Goal: Transaction & Acquisition: Obtain resource

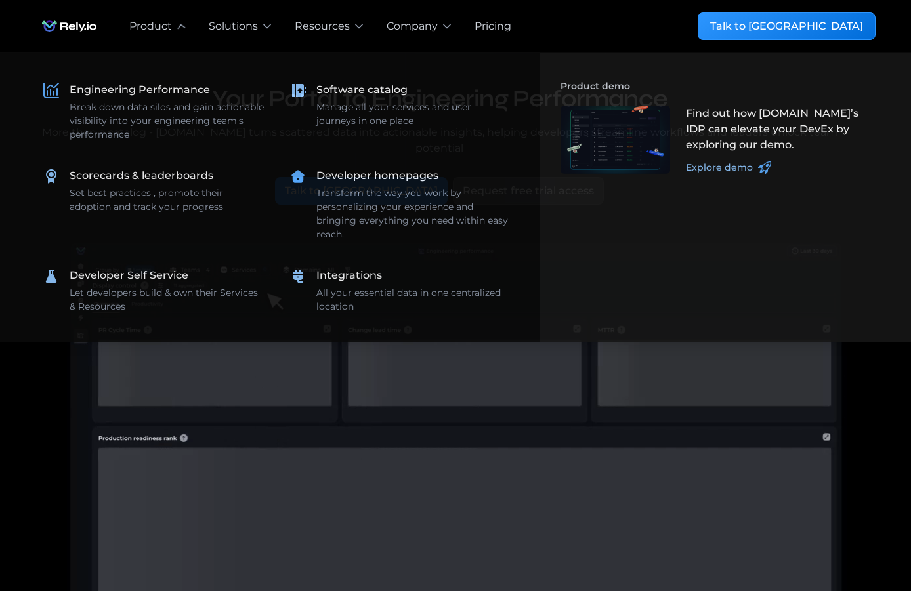
click at [410, 438] on video at bounding box center [455, 465] width 840 height 459
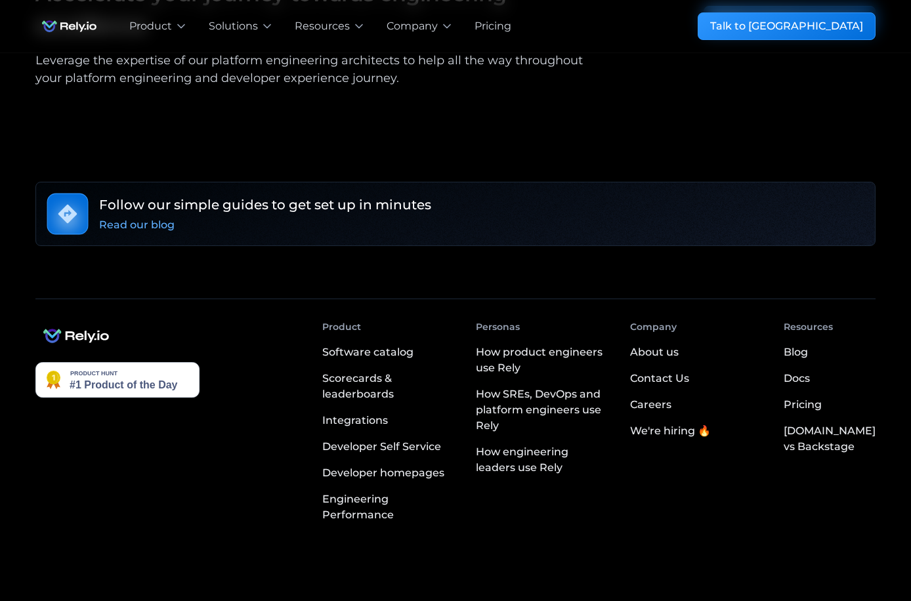
scroll to position [2334, 0]
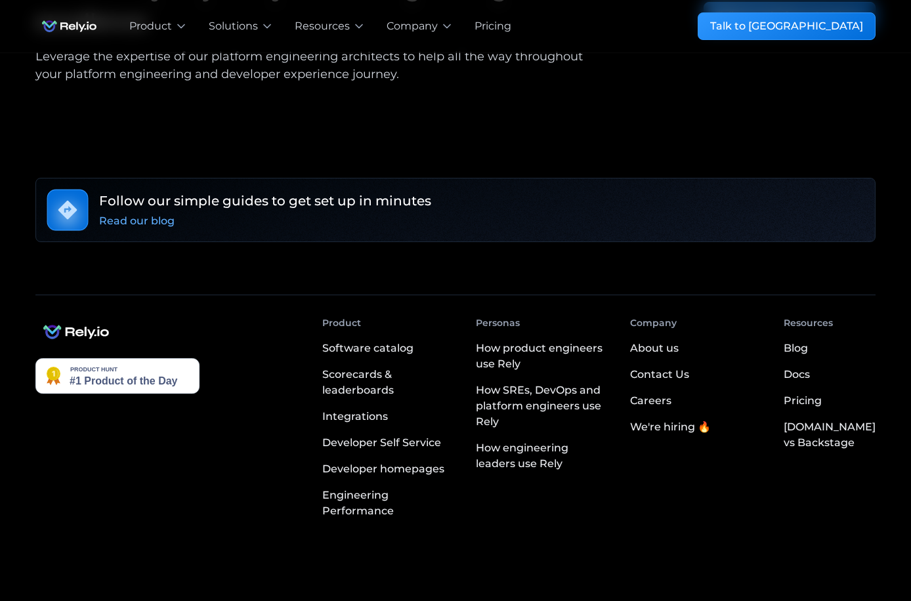
click at [839, 419] on div "[DOMAIN_NAME] vs Backstage" at bounding box center [830, 435] width 92 height 32
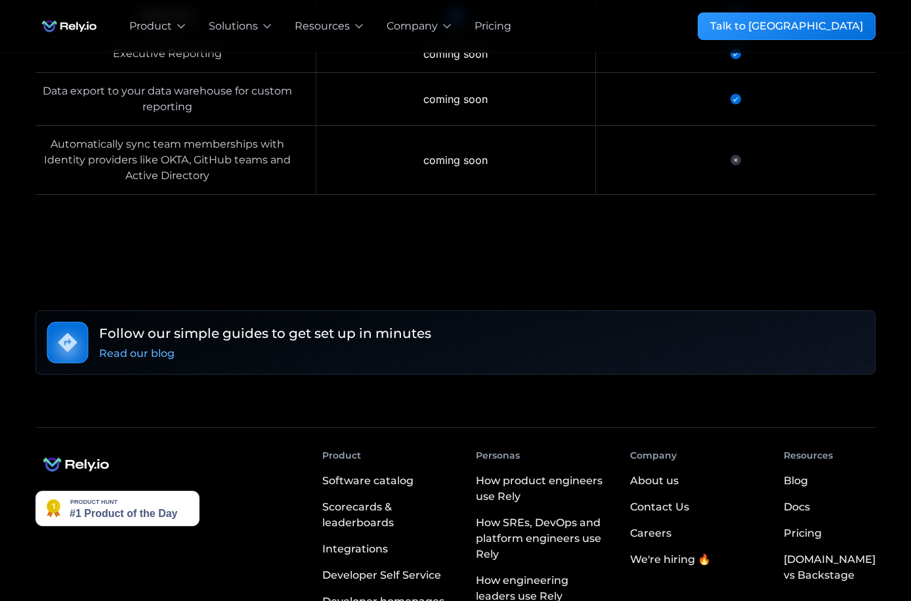
scroll to position [3879, 0]
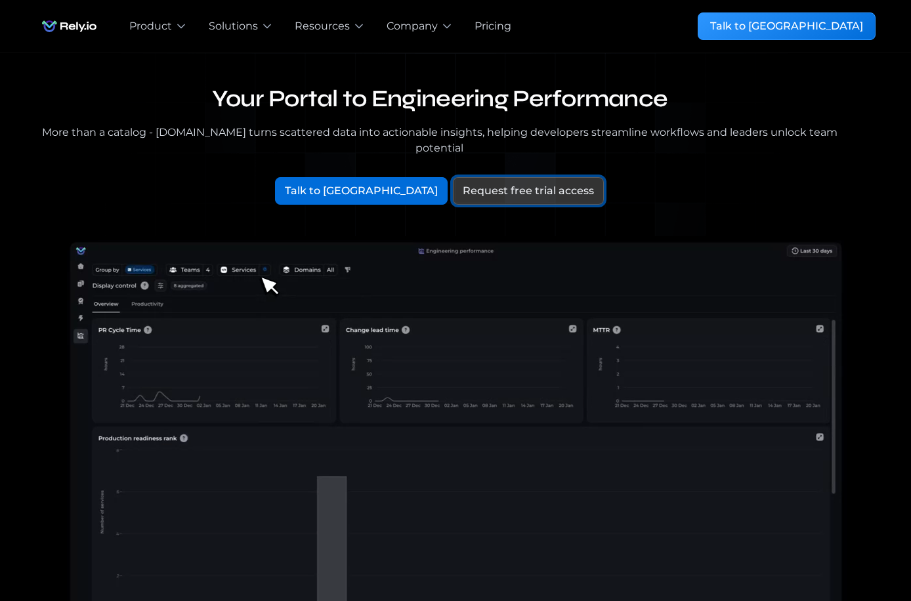
click at [463, 183] on div "Request free trial access" at bounding box center [528, 191] width 131 height 16
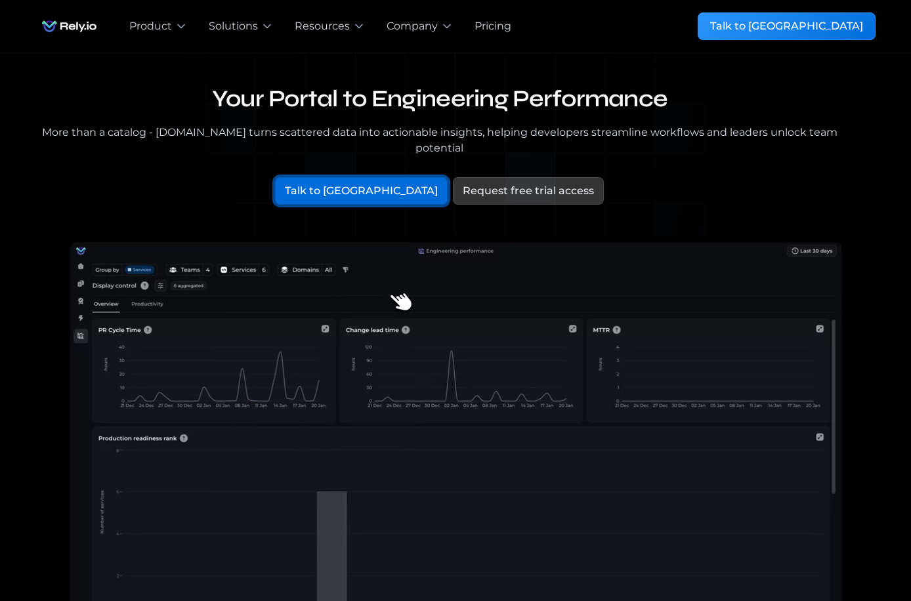
click at [379, 183] on div "Talk to [GEOGRAPHIC_DATA]" at bounding box center [361, 191] width 153 height 16
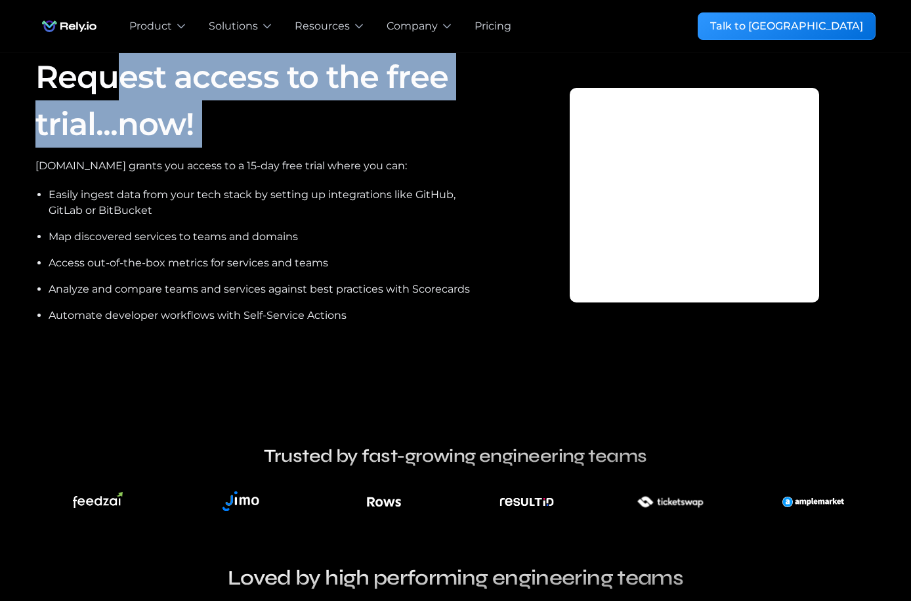
drag, startPoint x: 290, startPoint y: 83, endPoint x: 319, endPoint y: 153, distance: 75.3
click at [319, 153] on div "Request access to the free trial...now! Rely.io grants you access to a 15-day f…" at bounding box center [261, 195] width 452 height 284
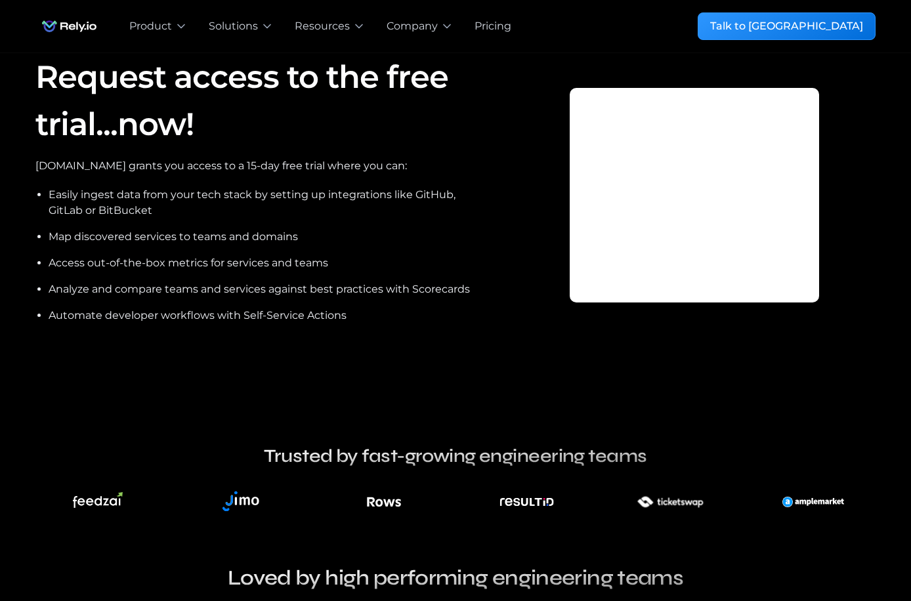
click at [328, 153] on div "Request access to the free trial...now! Rely.io grants you access to a 15-day f…" at bounding box center [261, 195] width 452 height 284
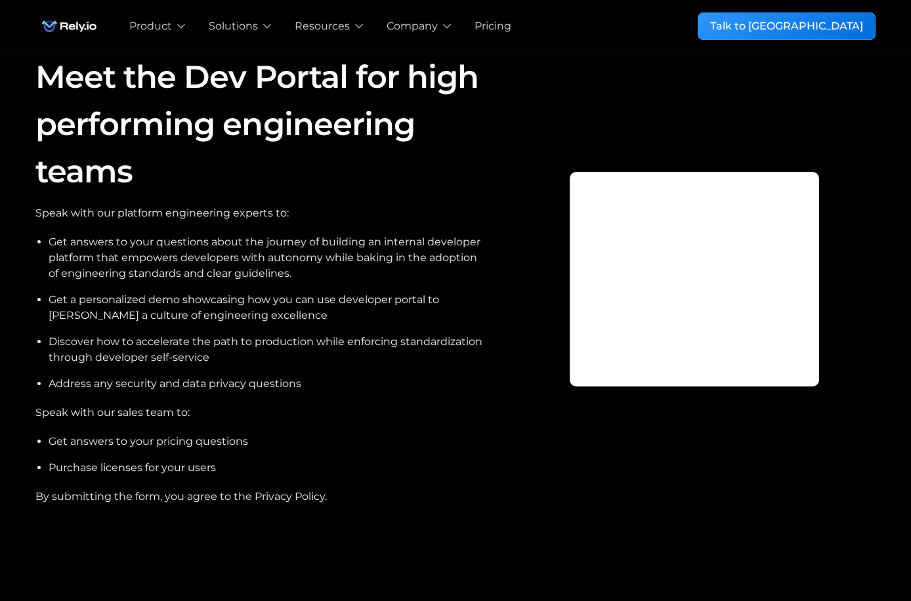
click at [595, 109] on div at bounding box center [695, 279] width 362 height 452
